Goal: Information Seeking & Learning: Learn about a topic

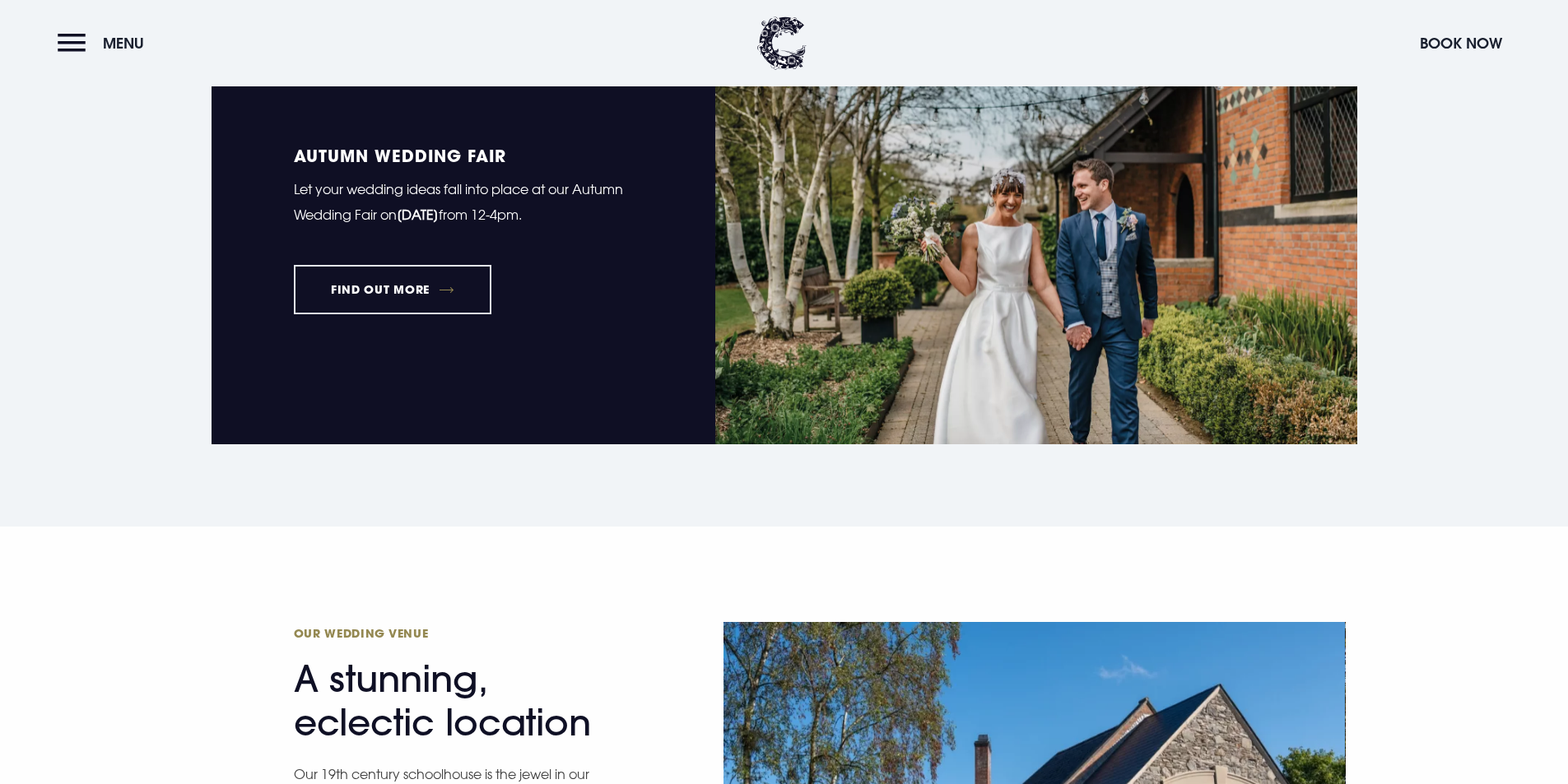
scroll to position [1563, 0]
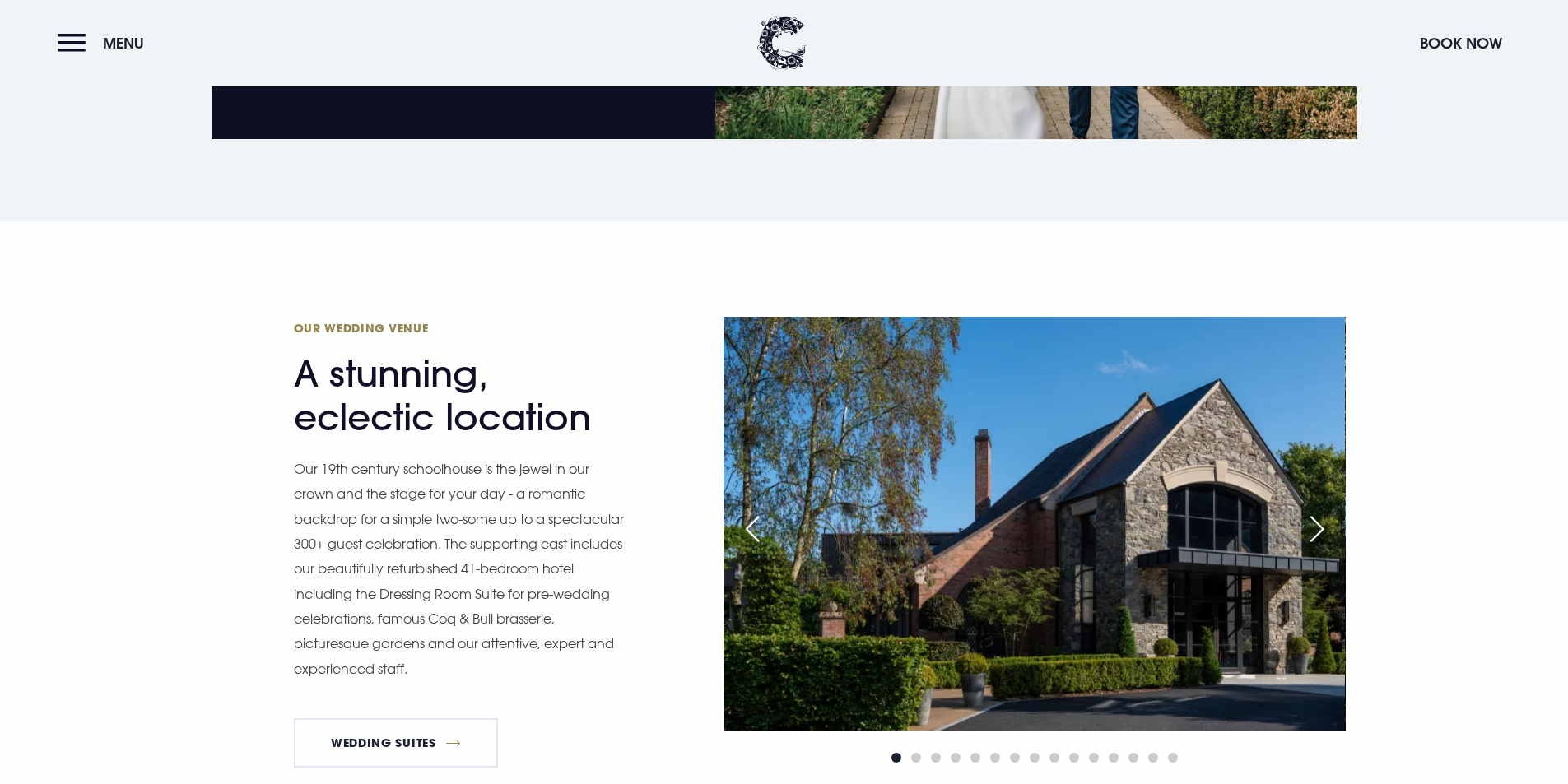
click at [1310, 526] on div "Next slide" at bounding box center [1317, 529] width 42 height 36
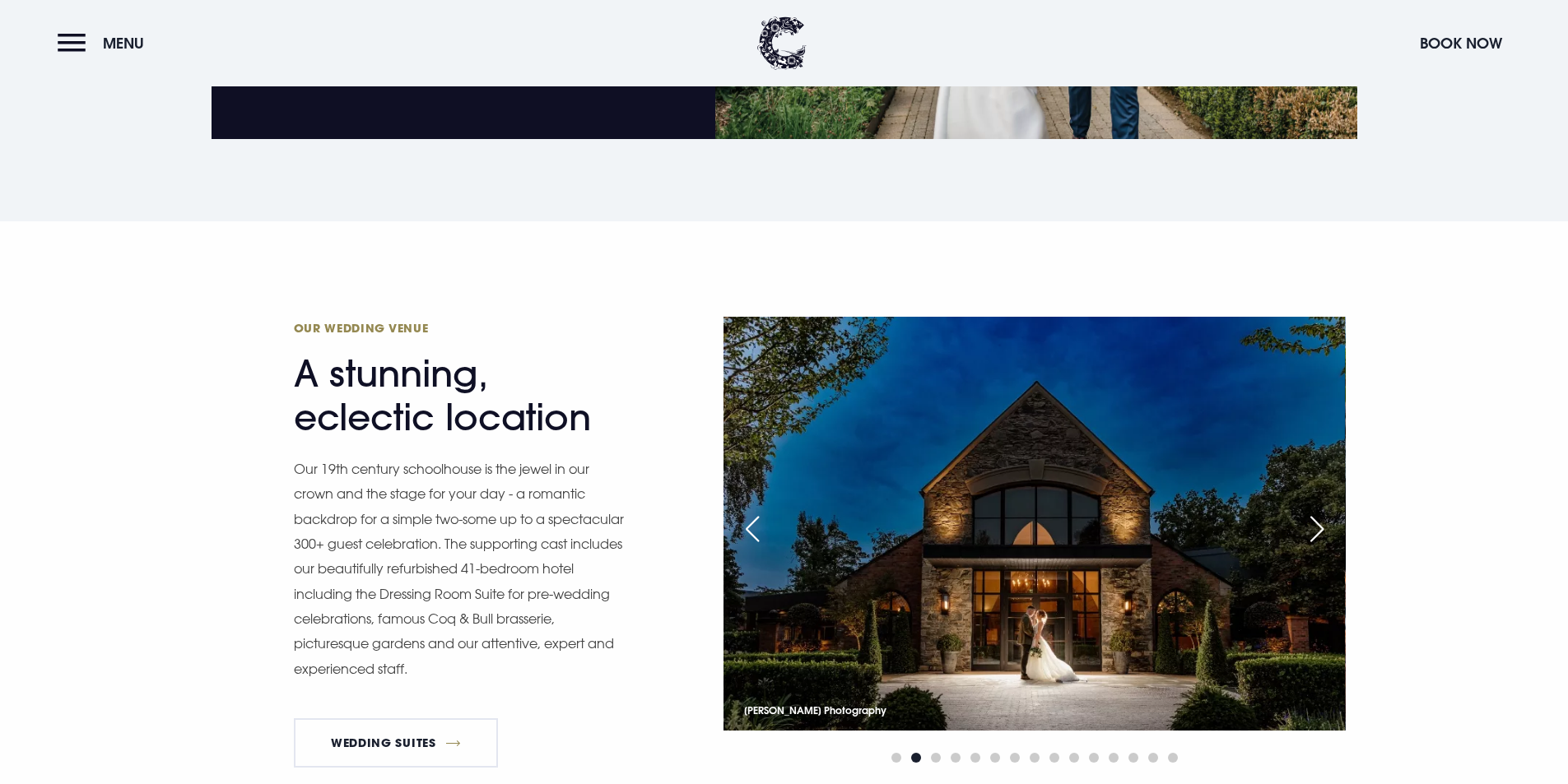
click at [1310, 526] on div "Next slide" at bounding box center [1317, 529] width 42 height 36
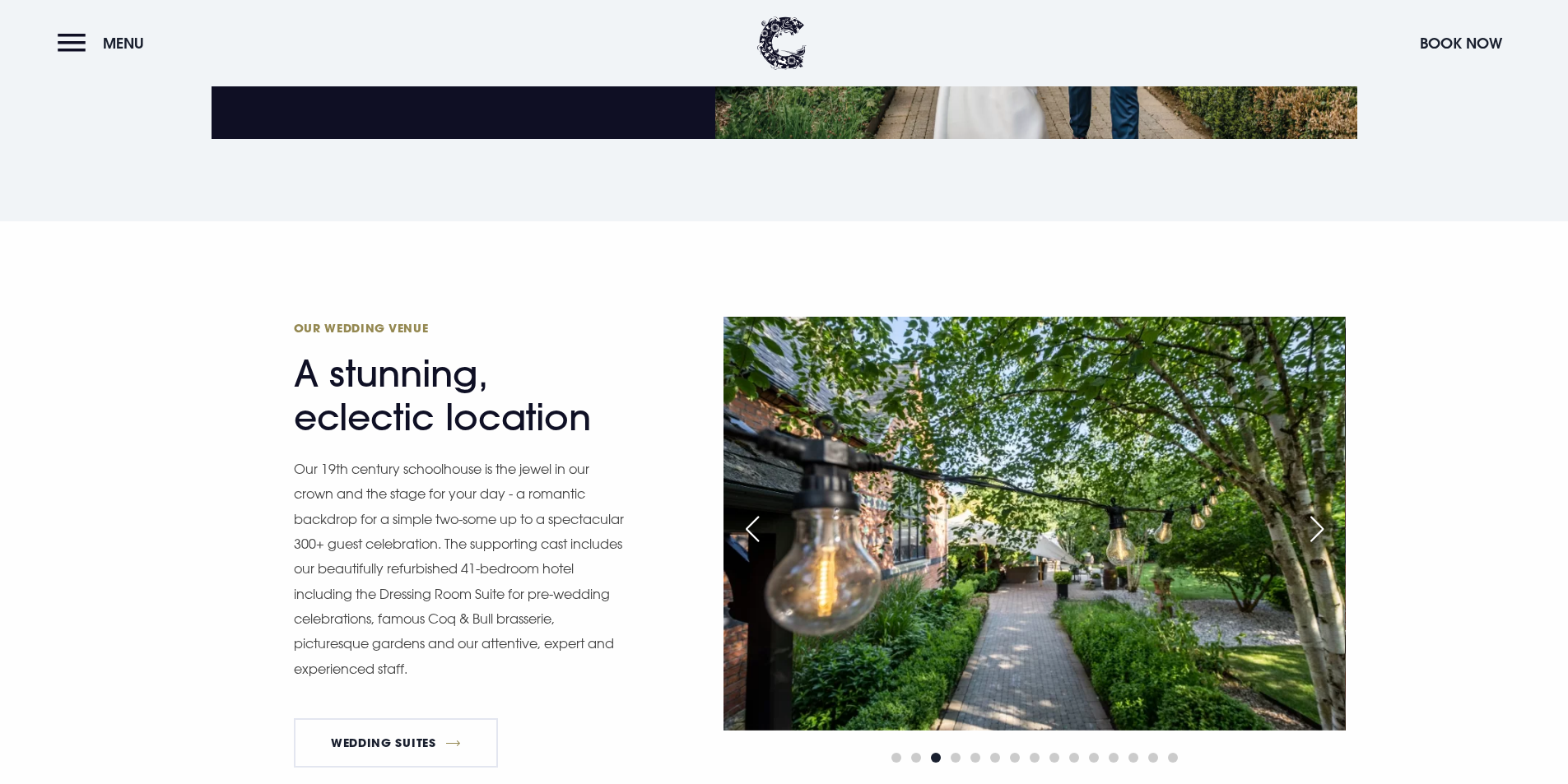
click at [1310, 526] on div "Next slide" at bounding box center [1317, 529] width 42 height 36
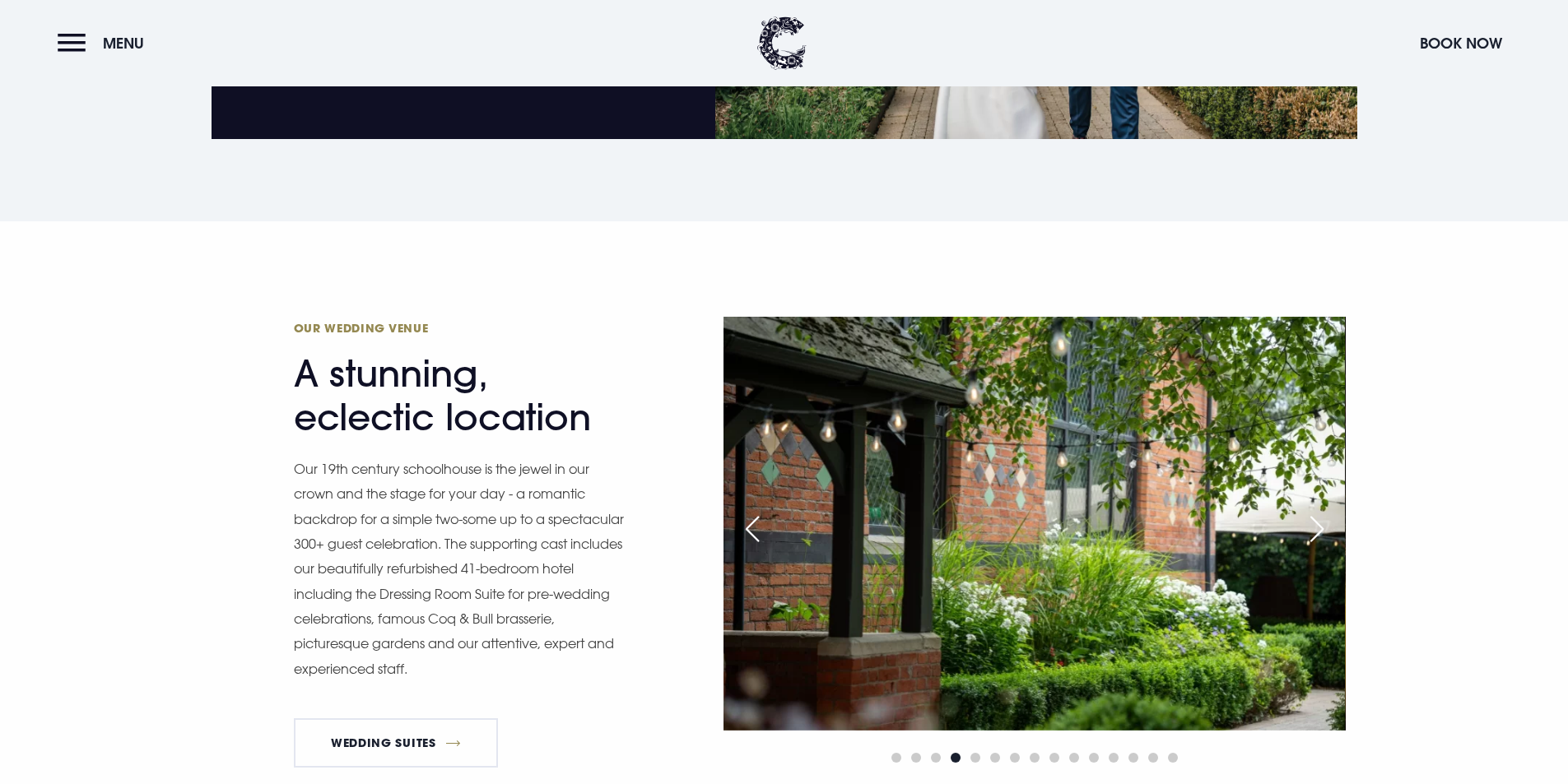
click at [1310, 526] on div "Next slide" at bounding box center [1317, 529] width 42 height 36
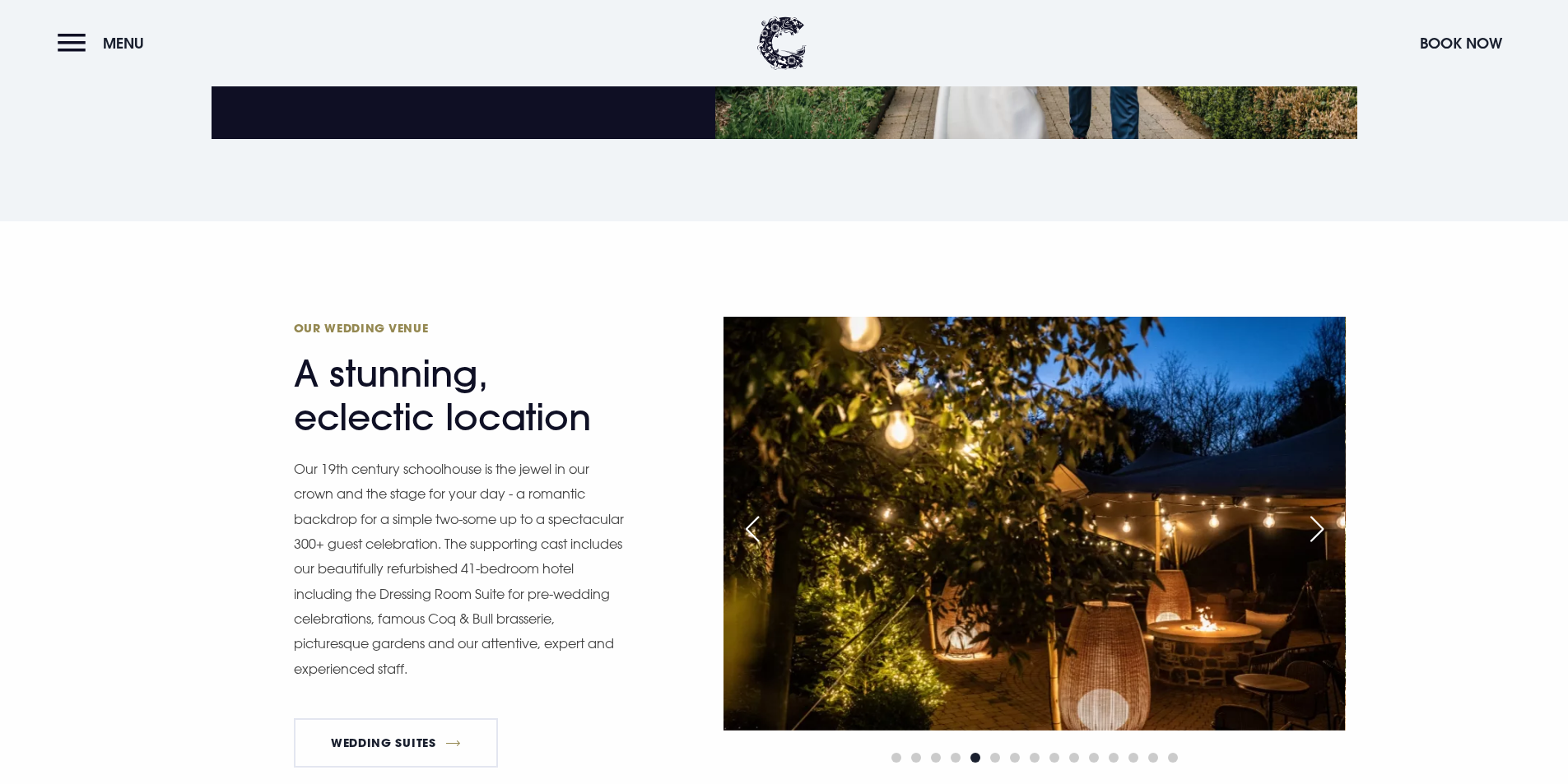
click at [1310, 526] on div "Next slide" at bounding box center [1317, 529] width 42 height 36
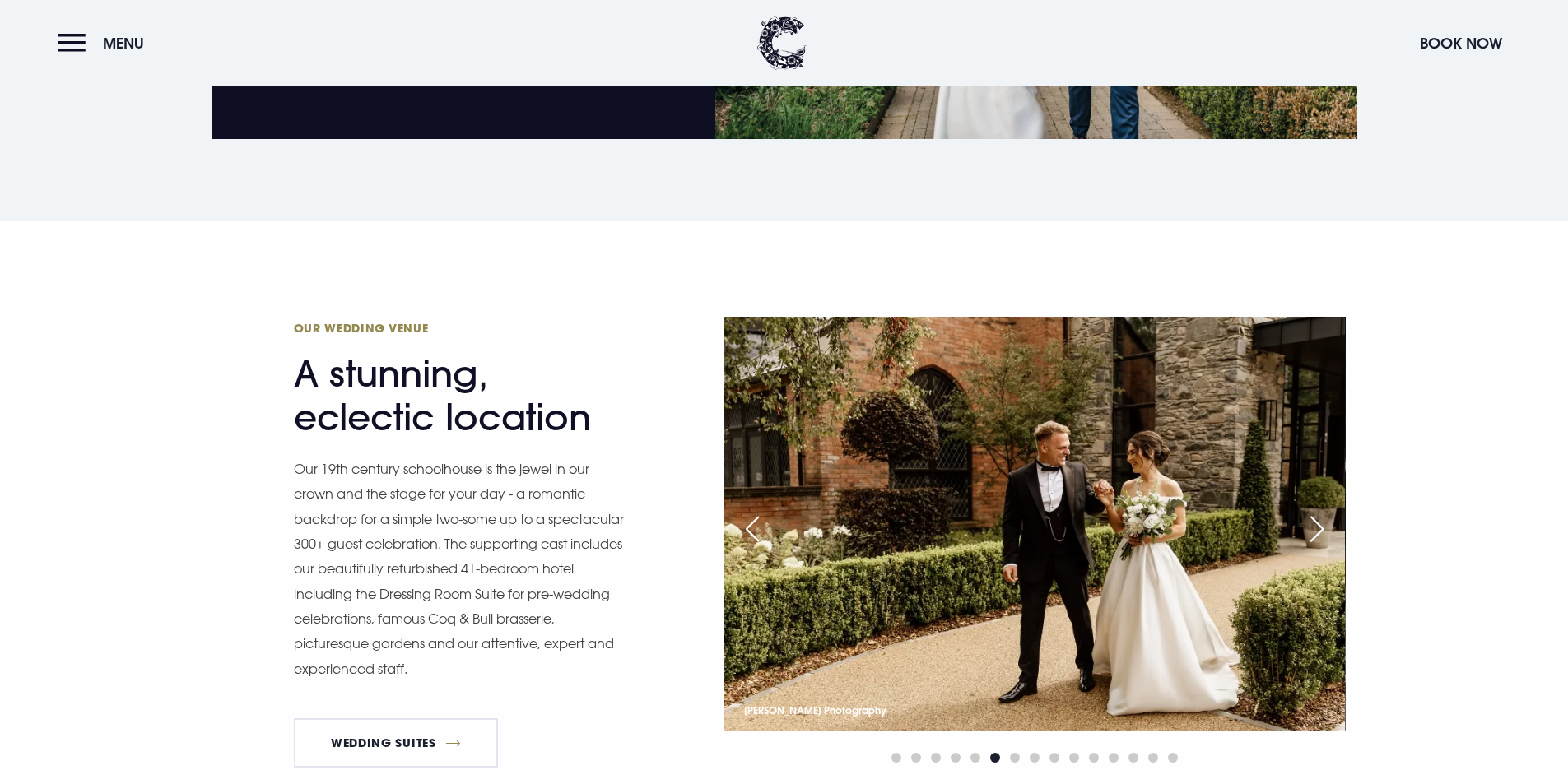
click at [1310, 526] on div "Next slide" at bounding box center [1317, 529] width 42 height 36
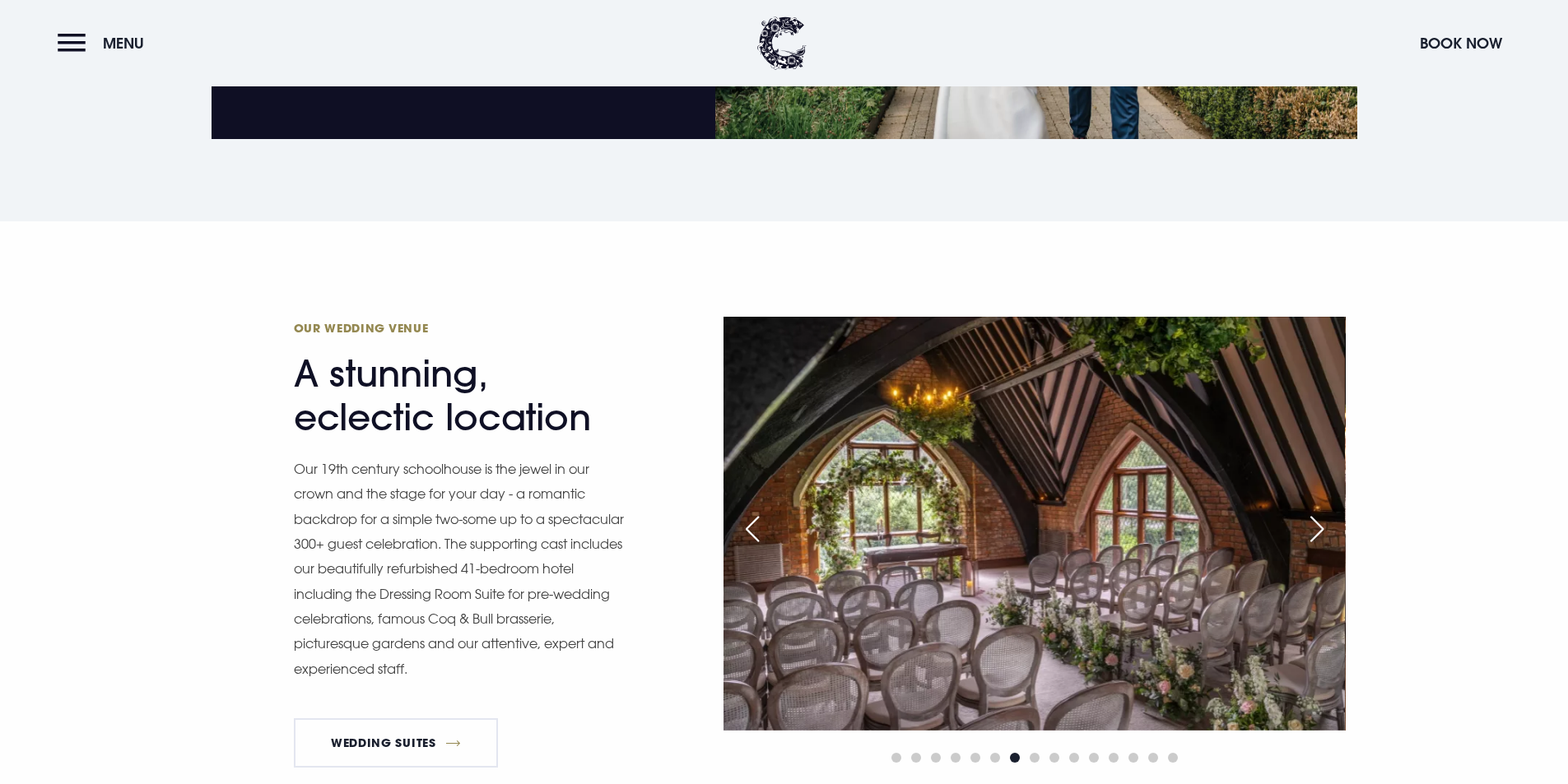
click at [1310, 526] on div "Next slide" at bounding box center [1317, 529] width 42 height 36
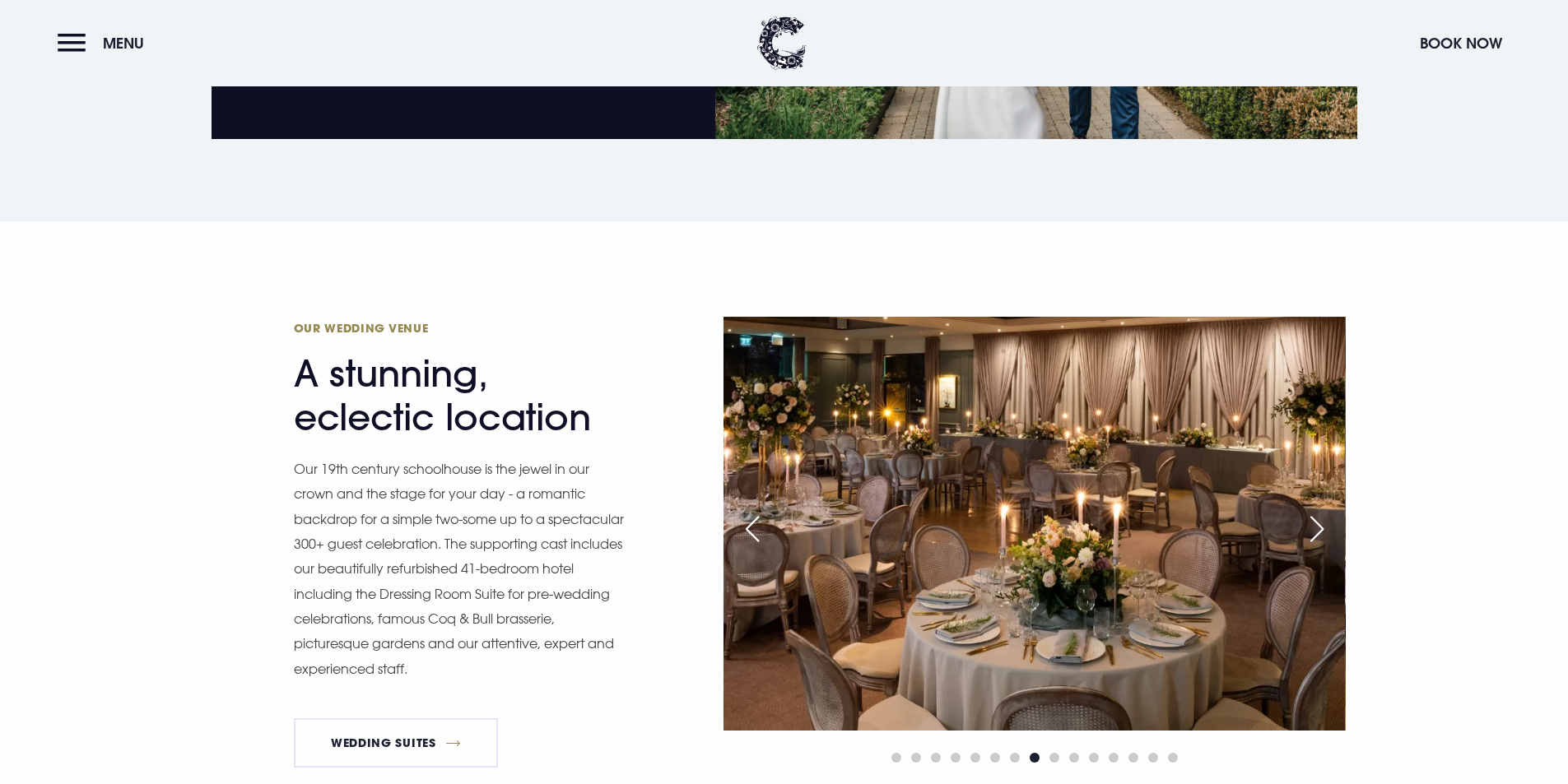
click at [1310, 526] on div "Next slide" at bounding box center [1317, 529] width 42 height 36
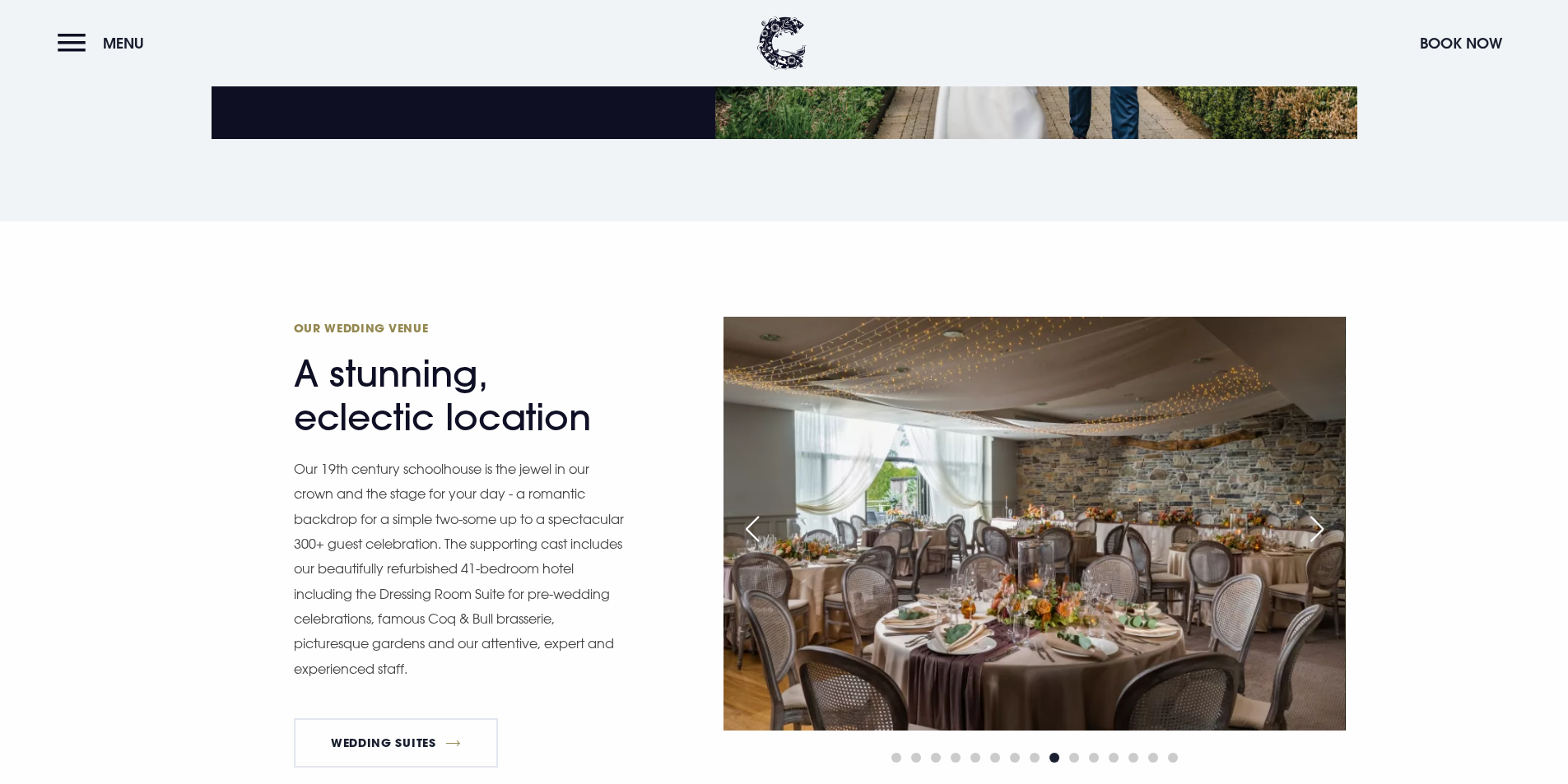
click at [1310, 526] on div "Next slide" at bounding box center [1317, 529] width 42 height 36
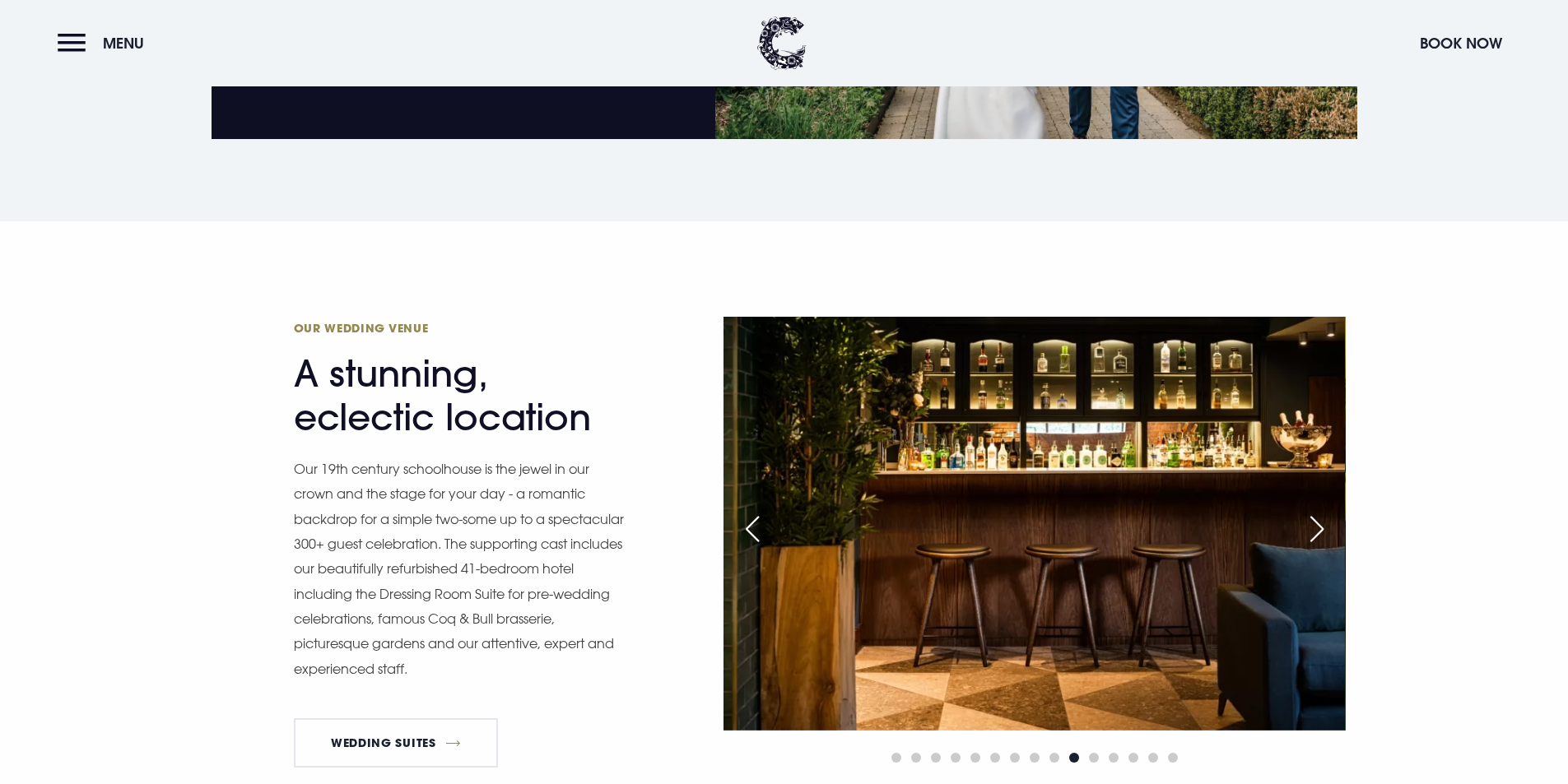
click at [1310, 526] on div "Next slide" at bounding box center [1317, 529] width 42 height 36
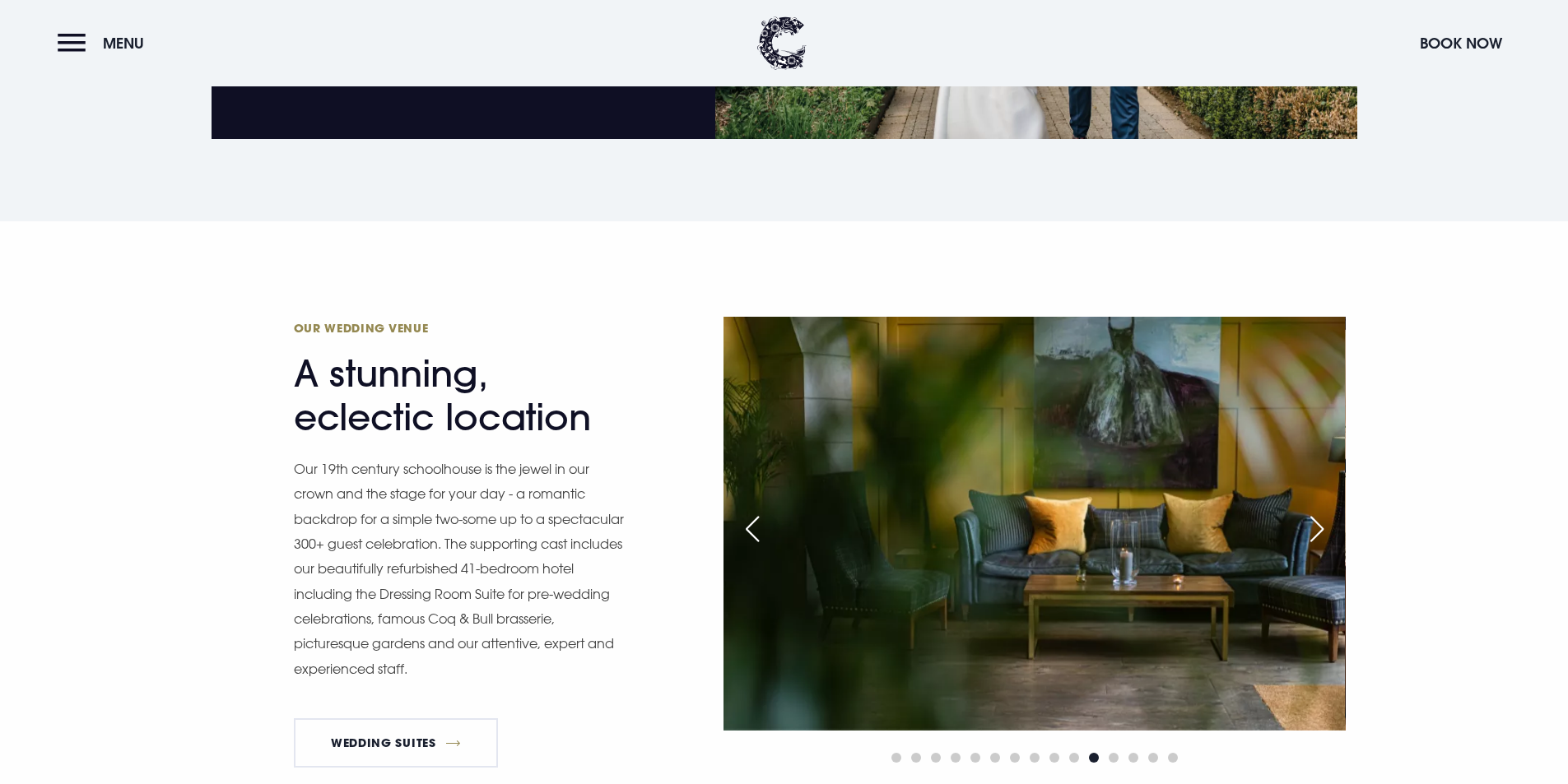
click at [1310, 526] on div "Next slide" at bounding box center [1317, 529] width 42 height 36
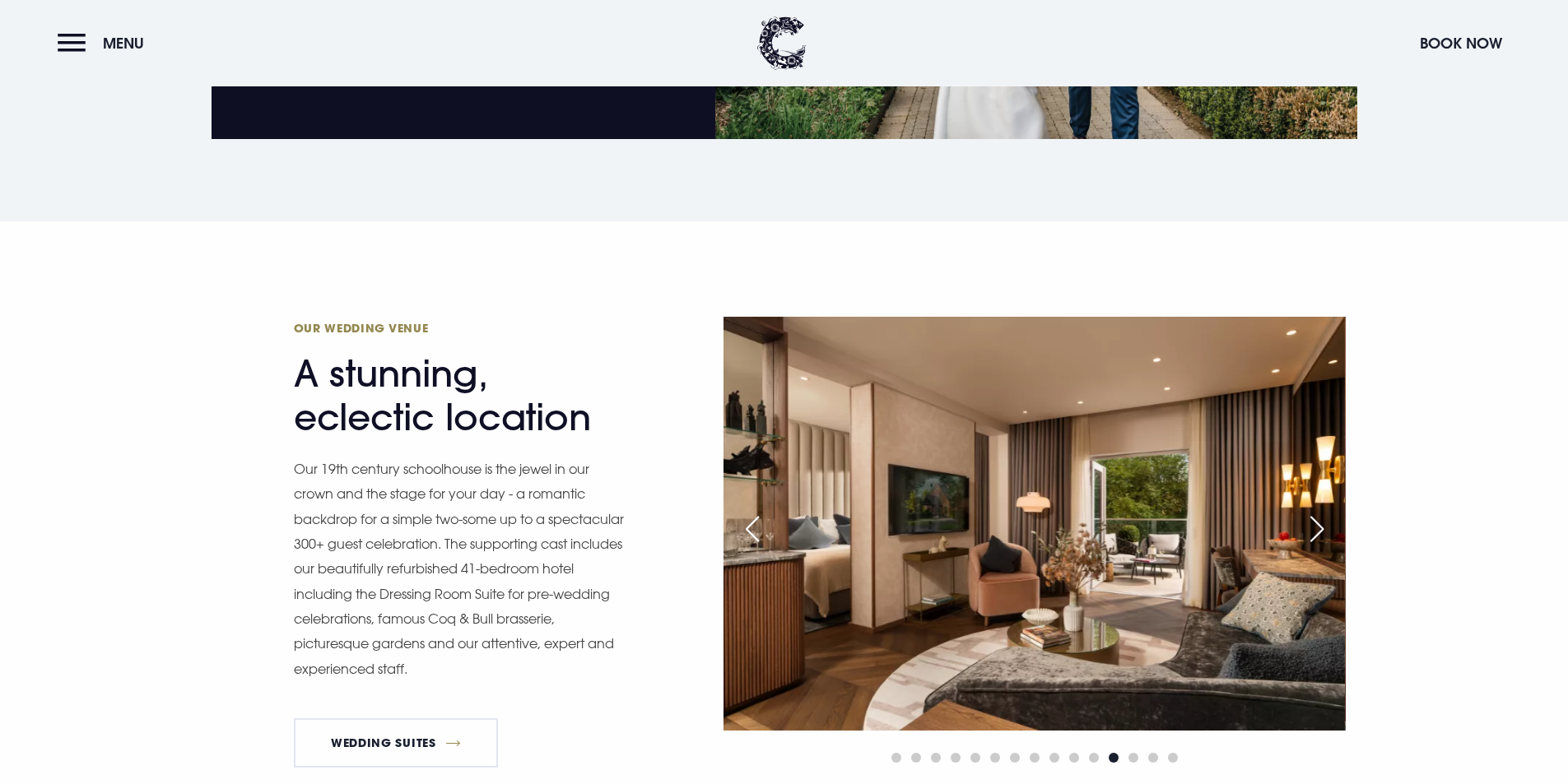
click at [1310, 526] on div "Next slide" at bounding box center [1317, 529] width 42 height 36
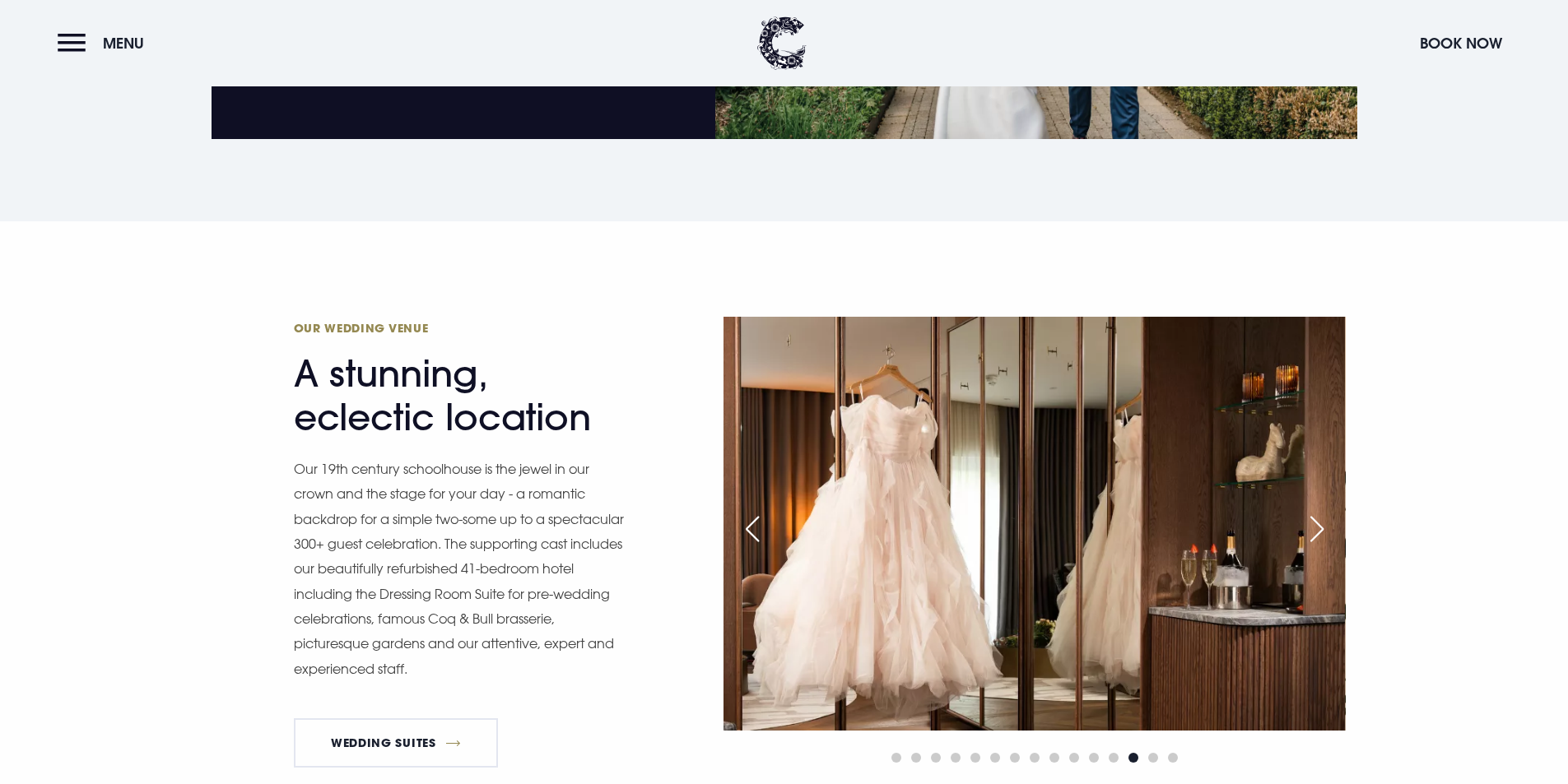
click at [1310, 526] on div "Next slide" at bounding box center [1317, 529] width 42 height 36
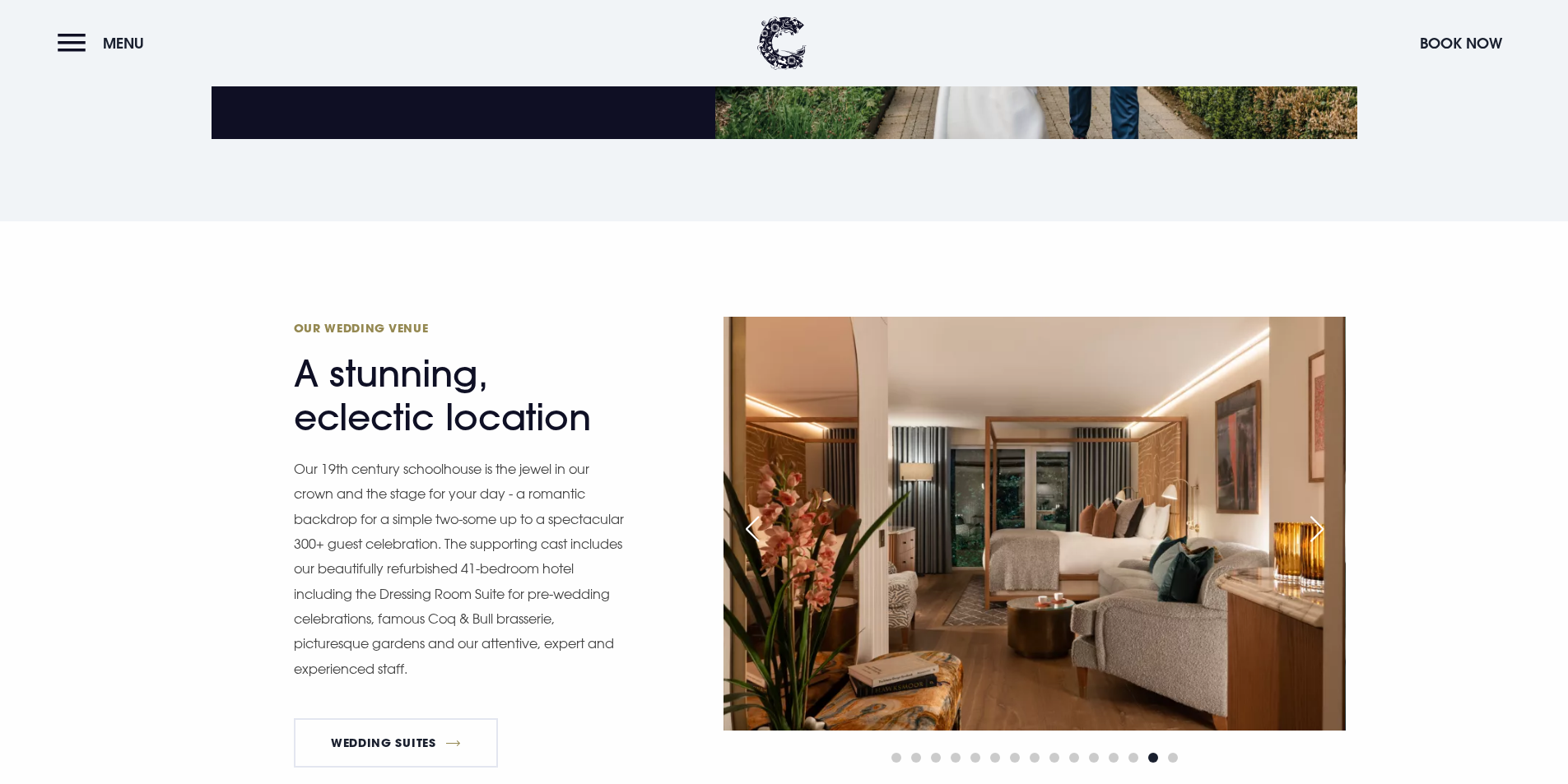
click at [1310, 526] on div "Next slide" at bounding box center [1317, 529] width 42 height 36
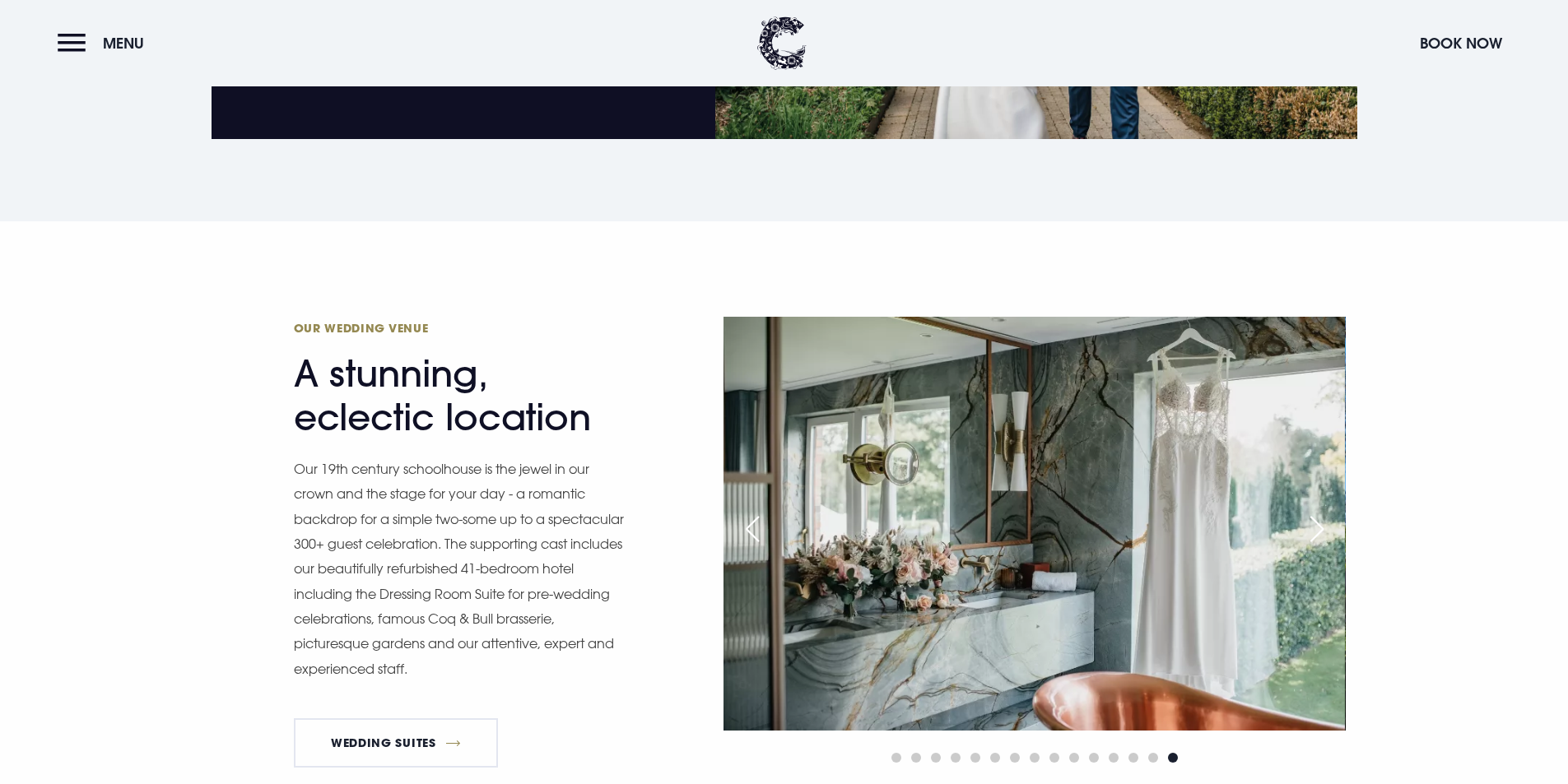
click at [1312, 528] on div "Next slide" at bounding box center [1317, 529] width 42 height 36
